Goal: Task Accomplishment & Management: Complete application form

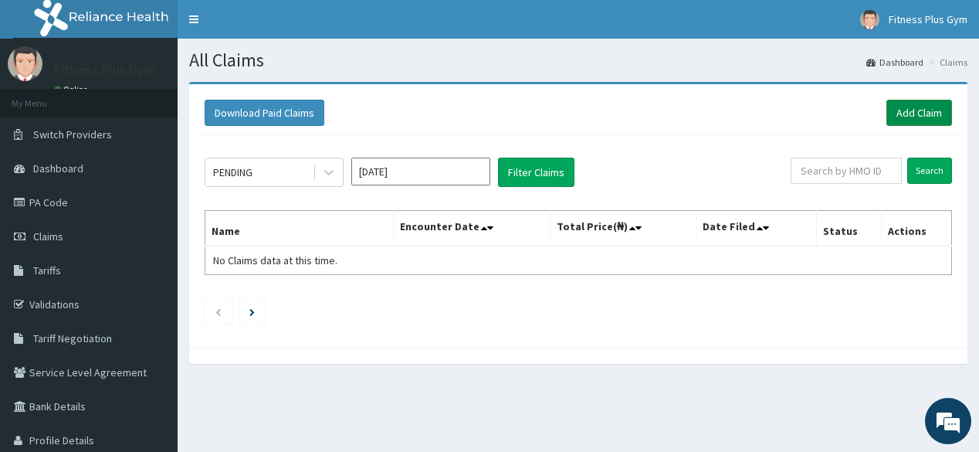
click at [924, 108] on link "Add Claim" at bounding box center [920, 113] width 66 height 26
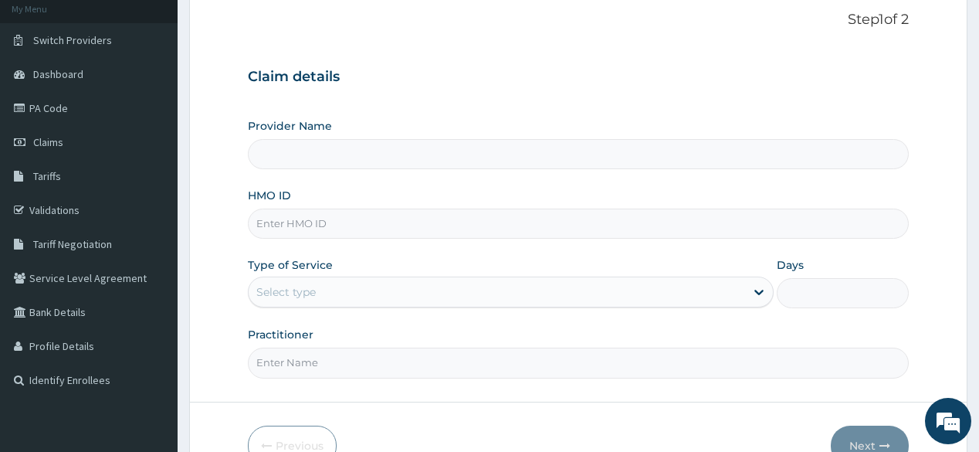
scroll to position [124, 0]
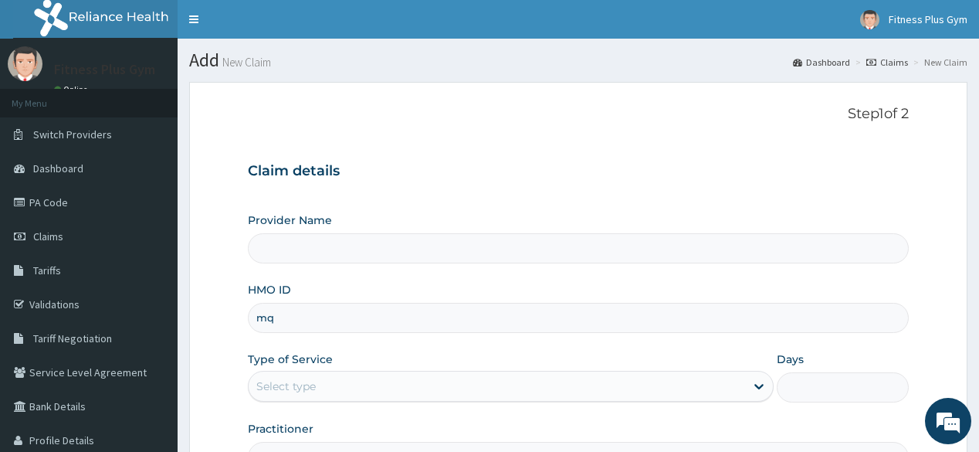
type input "mqw"
type input "Fitness plus Gym"
type input "1"
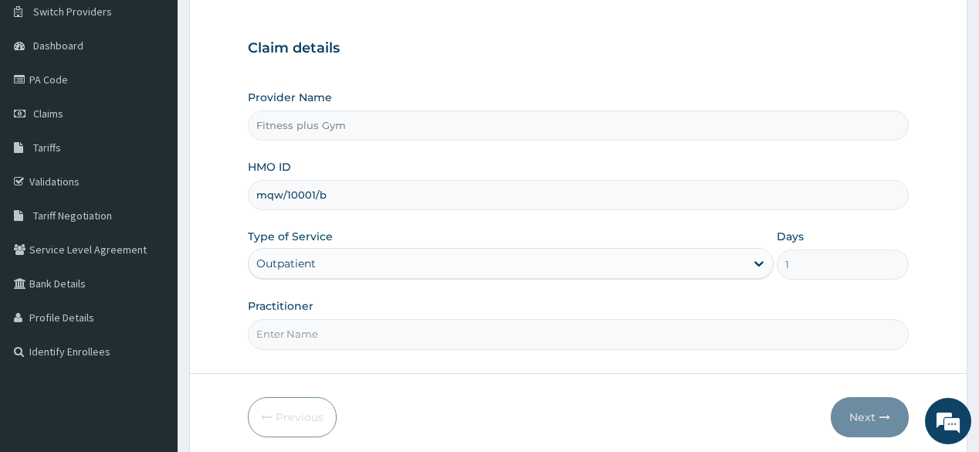
scroll to position [124, 0]
type input "mqw/10001/b"
click at [439, 327] on input "Practitioner" at bounding box center [578, 333] width 660 height 30
type input "fitnessplus"
click at [889, 412] on icon "button" at bounding box center [885, 416] width 11 height 11
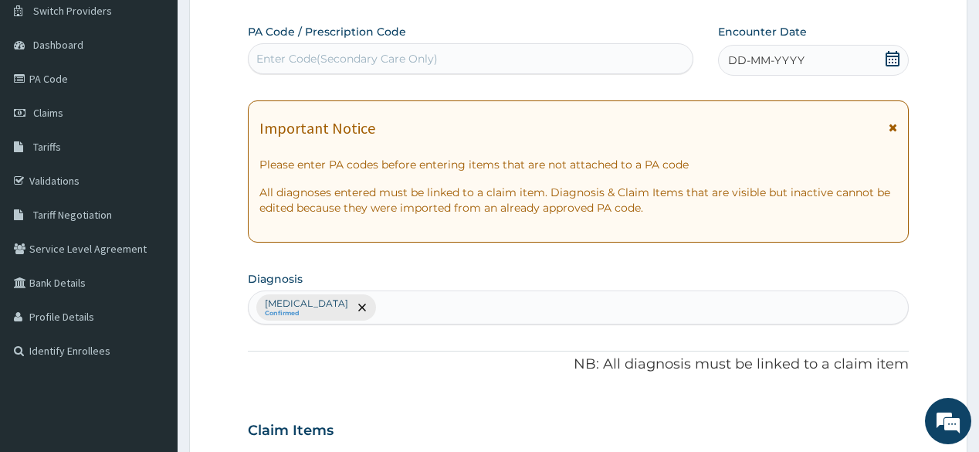
click at [432, 65] on div "Enter Code(Secondary Care Only)" at bounding box center [346, 58] width 181 height 15
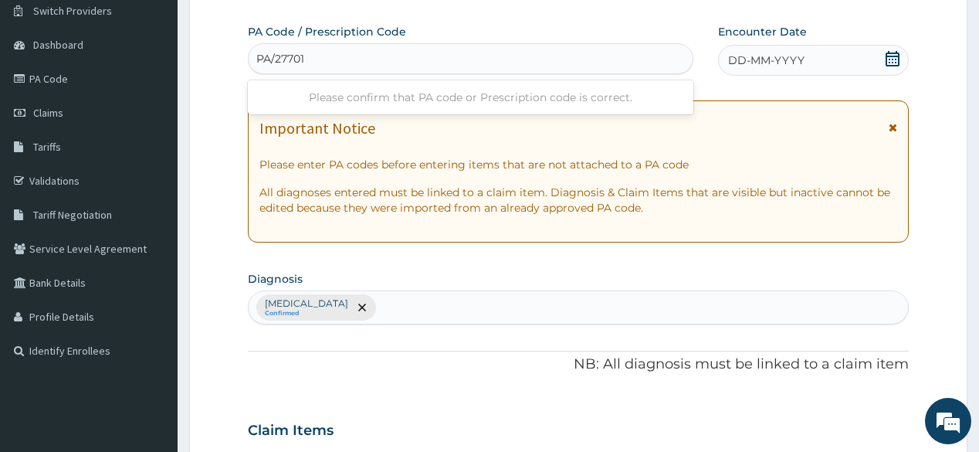
type input "PA/27701C"
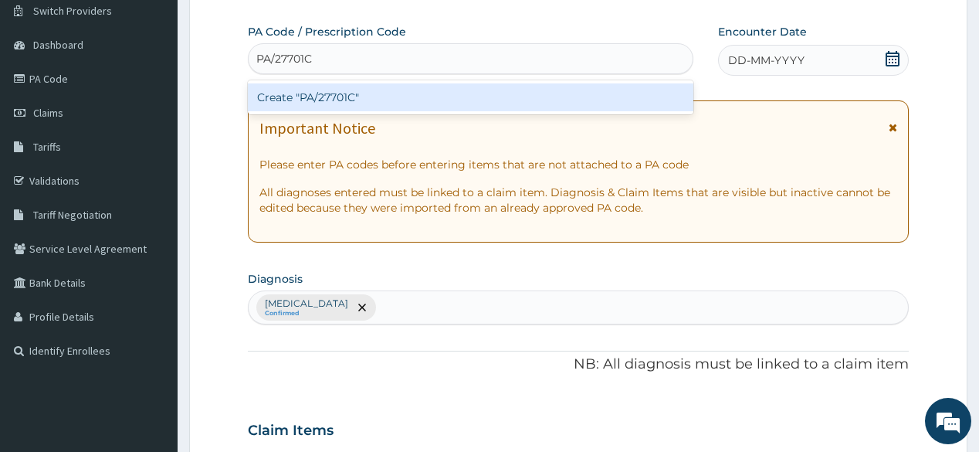
click at [395, 90] on div "Create "PA/27701C"" at bounding box center [470, 97] width 445 height 28
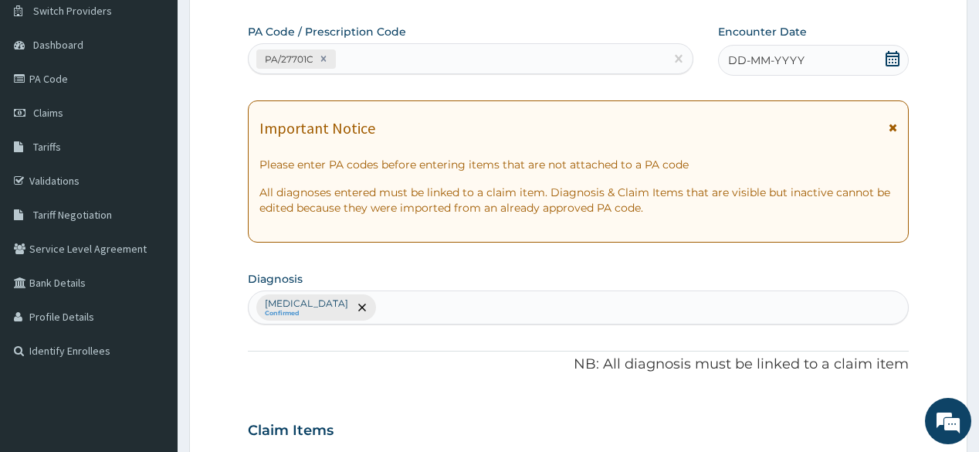
click at [890, 59] on icon at bounding box center [892, 58] width 15 height 15
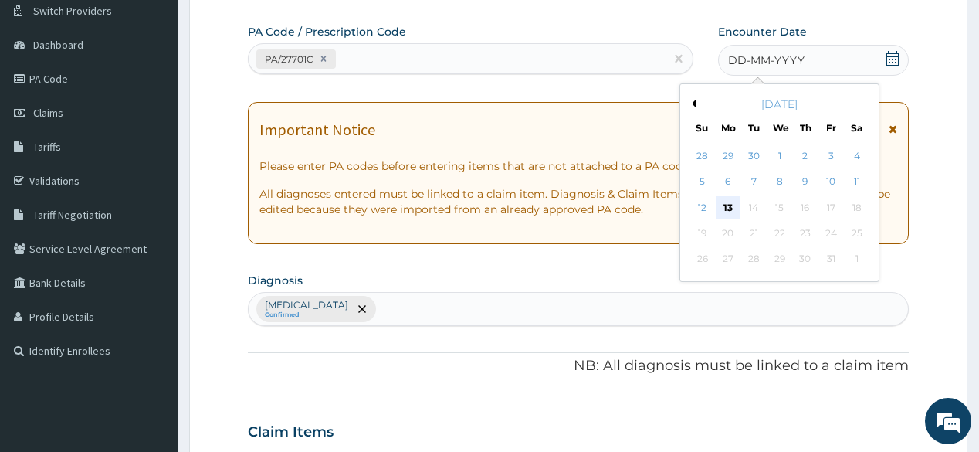
click at [730, 208] on div "13" at bounding box center [728, 207] width 23 height 23
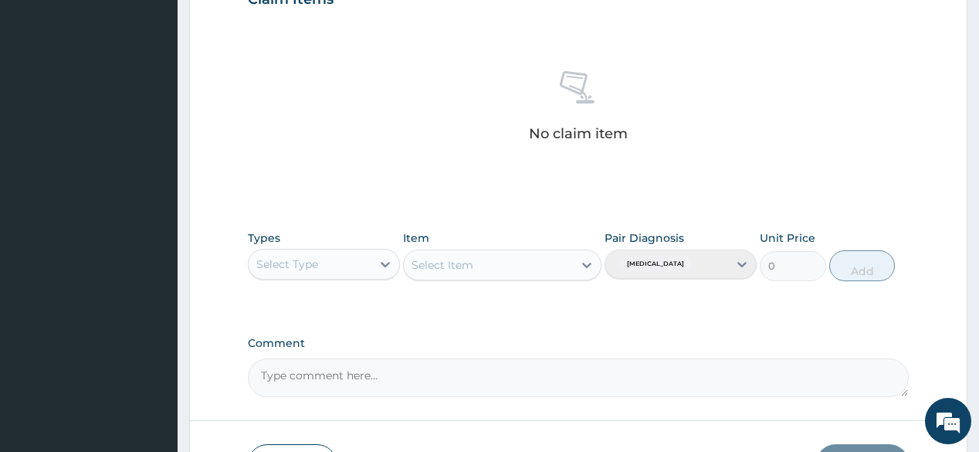
scroll to position [556, 0]
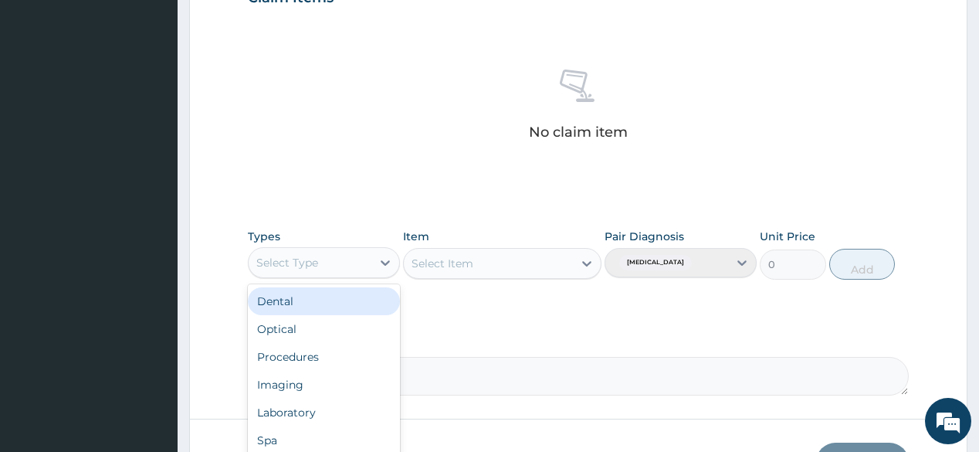
click at [339, 258] on div "Select Type" at bounding box center [310, 262] width 123 height 25
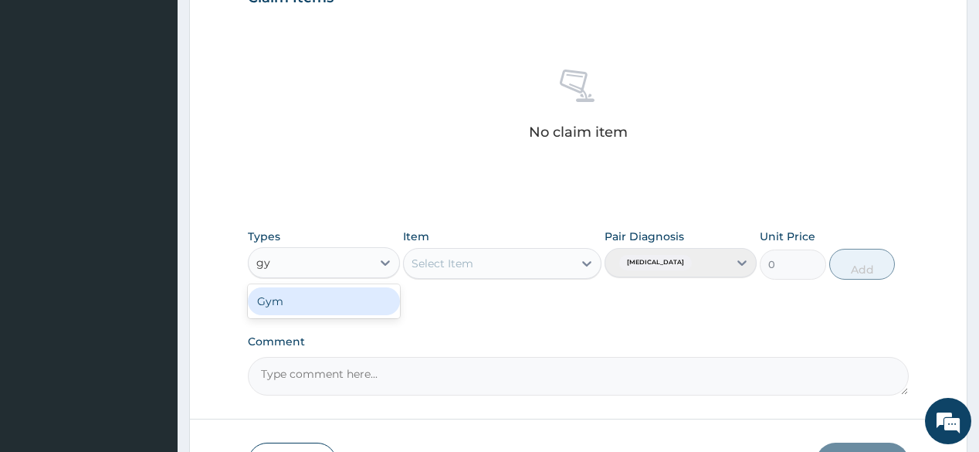
type input "gym"
click at [336, 310] on div "Gym" at bounding box center [324, 301] width 152 height 28
click at [514, 263] on div "Select Item" at bounding box center [502, 263] width 198 height 31
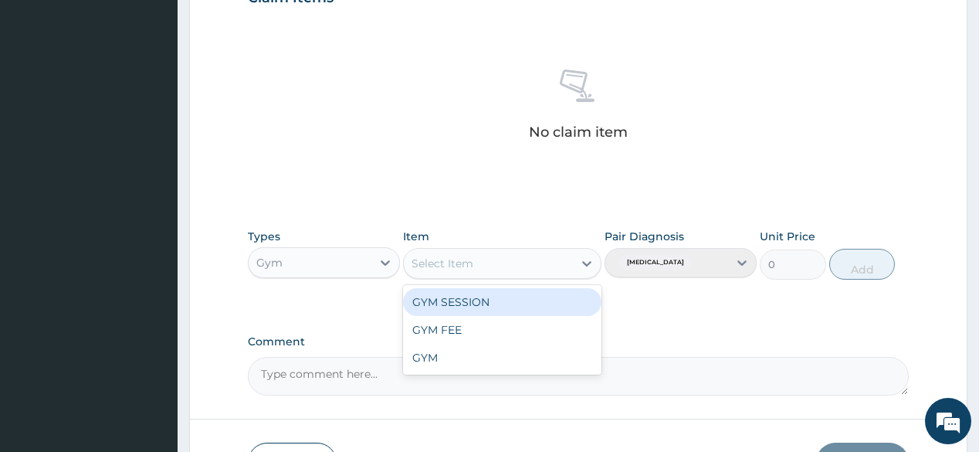
click at [568, 263] on div "Select Item" at bounding box center [488, 263] width 169 height 25
click at [521, 300] on div "GYM SESSION" at bounding box center [502, 302] width 198 height 28
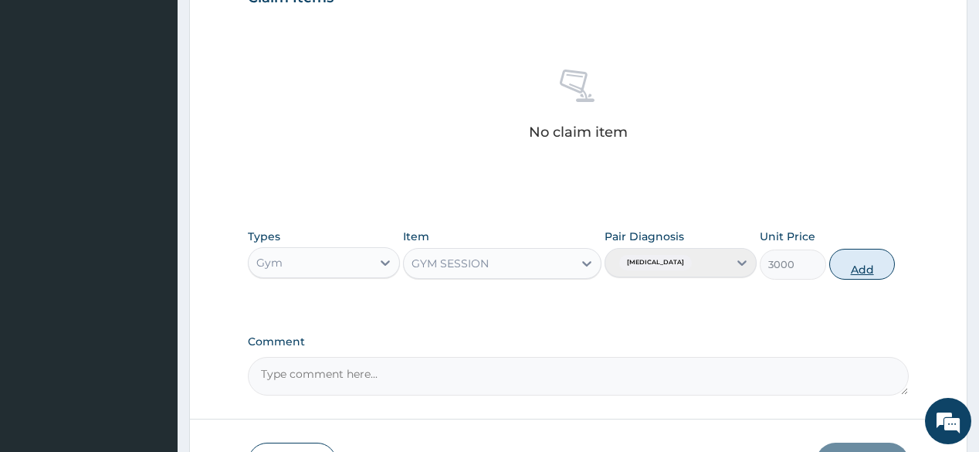
click at [882, 266] on button "Add" at bounding box center [862, 264] width 66 height 31
type input "0"
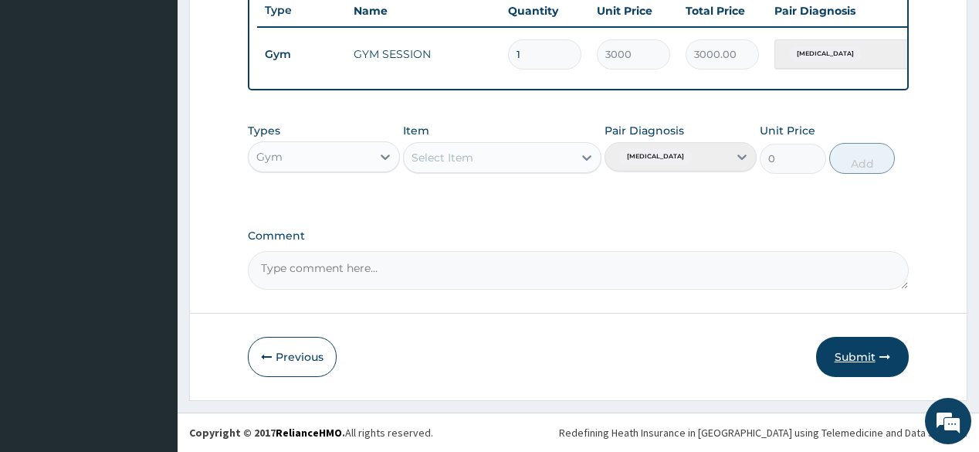
click at [876, 343] on button "Submit" at bounding box center [862, 357] width 93 height 40
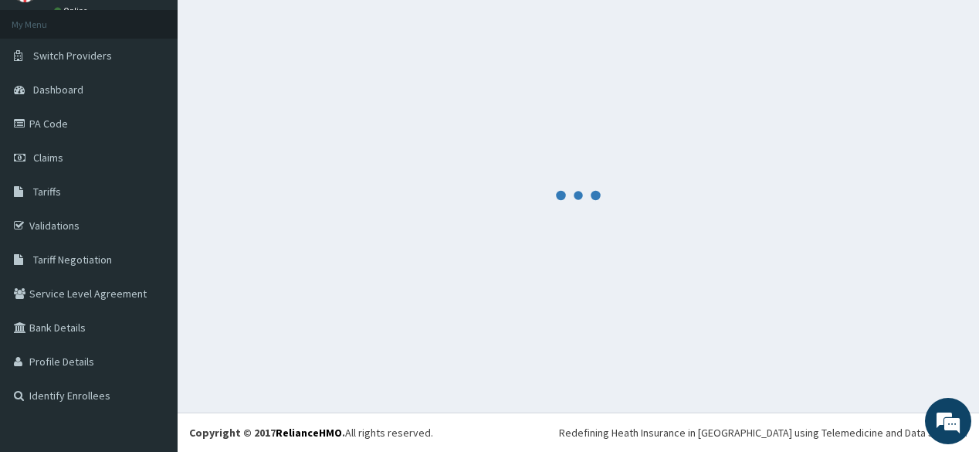
scroll to position [595, 0]
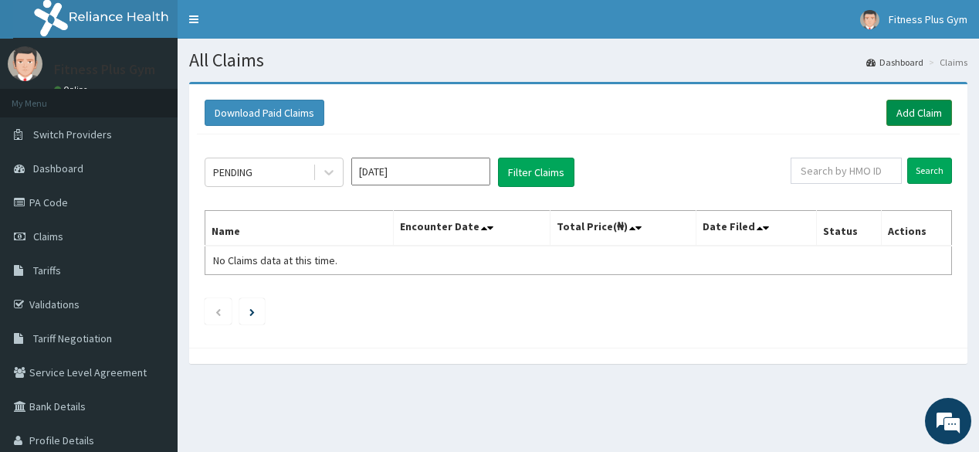
click at [900, 109] on link "Add Claim" at bounding box center [920, 113] width 66 height 26
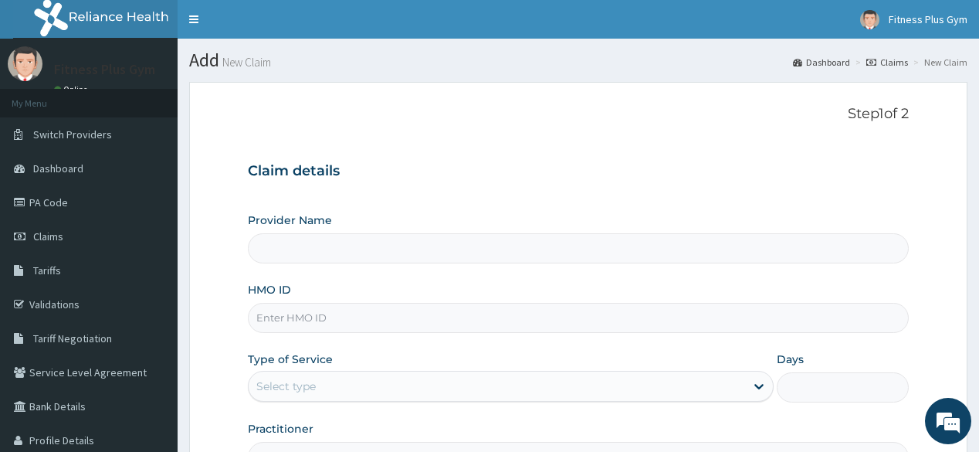
type input "Fitness plus Gym"
type input "1"
